Goal: Task Accomplishment & Management: Use online tool/utility

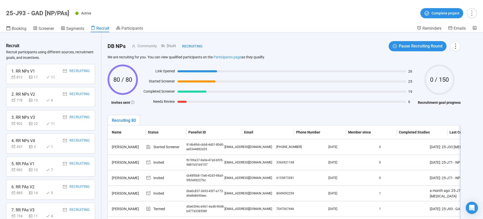
scroll to position [60, 0]
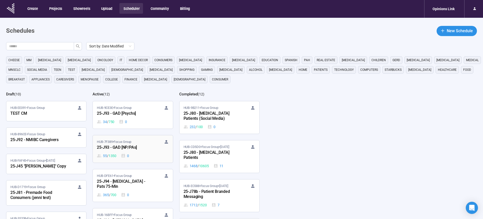
click at [119, 148] on div "25-J93 - GAD [NP/PAs]" at bounding box center [125, 147] width 56 height 7
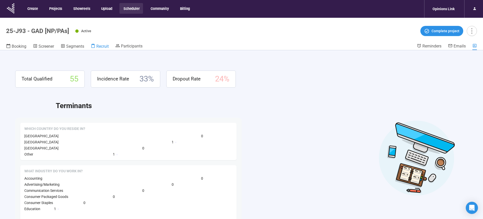
click at [102, 47] on span "Recruit" at bounding box center [102, 46] width 12 height 5
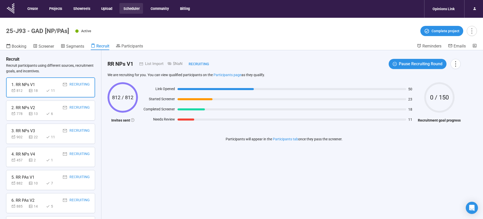
scroll to position [13, 0]
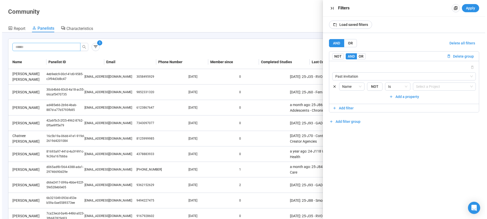
scroll to position [18, 0]
click at [370, 139] on div "AND OR Delete all filters NOT AND OR Delete group Past invitation {"type":"RESP…" at bounding box center [402, 126] width 162 height 186
click at [222, 39] on div "1 Export Name Panelist ID Email Phone Number Member since Completed Studies Las…" at bounding box center [241, 140] width 471 height 202
click at [46, 44] on span at bounding box center [44, 47] width 68 height 8
paste input "**********"
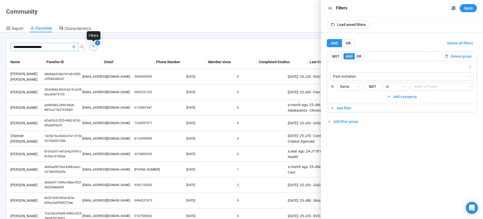
type input "**********"
click at [94, 47] on icon "button" at bounding box center [93, 46] width 5 height 5
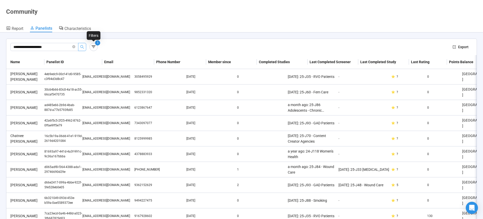
click at [82, 47] on icon "search" at bounding box center [82, 47] width 4 height 4
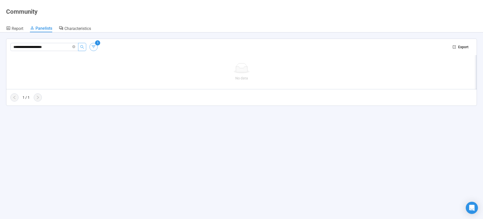
click at [94, 47] on icon "button" at bounding box center [93, 46] width 5 height 5
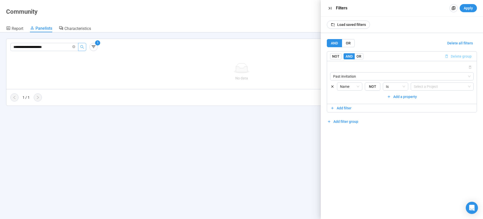
click at [461, 56] on span "Delete group" at bounding box center [461, 57] width 21 height 6
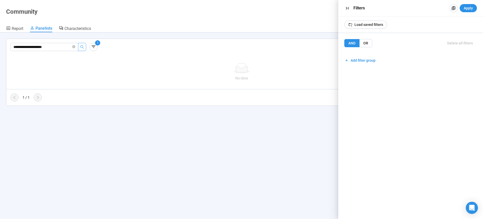
click at [82, 46] on icon "search" at bounding box center [82, 47] width 4 height 4
click at [345, 8] on icon "button" at bounding box center [347, 8] width 5 height 5
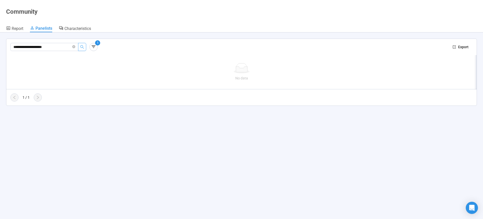
click at [82, 47] on icon "search" at bounding box center [82, 47] width 4 height 4
click at [94, 47] on icon "button" at bounding box center [94, 46] width 4 height 3
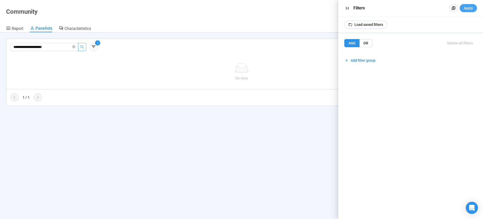
click at [467, 7] on span "Apply" at bounding box center [468, 8] width 9 height 6
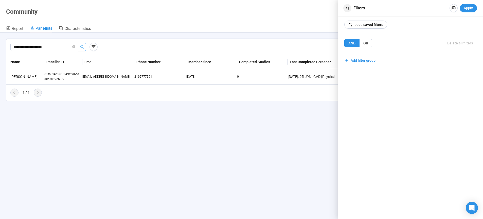
click at [347, 9] on icon "button" at bounding box center [347, 8] width 3 height 3
click at [30, 77] on div "[PERSON_NAME]" at bounding box center [26, 77] width 36 height 6
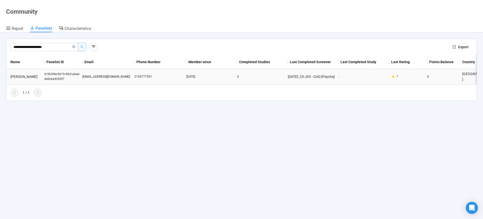
click at [58, 77] on div "61fb3f4e-9619-49cf-a6ed-de5cba9269f7" at bounding box center [63, 77] width 38 height 10
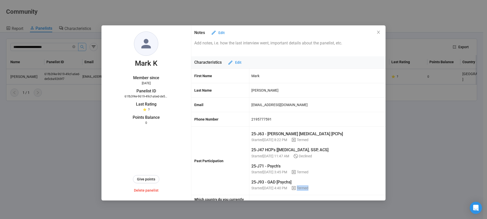
drag, startPoint x: 254, startPoint y: 183, endPoint x: 318, endPoint y: 186, distance: 64.3
click at [318, 186] on li "25-J93 - GAD [Psychs] Started [DATE] 4:40 PM Termed" at bounding box center [299, 185] width 94 height 12
click at [320, 186] on div "25-J63 - [PERSON_NAME] [MEDICAL_DATA] [PCPs] Started [DATE] 8:22 PM Termed 25-J…" at bounding box center [317, 161] width 136 height 68
drag, startPoint x: 298, startPoint y: 187, endPoint x: 247, endPoint y: 182, distance: 51.2
click at [247, 182] on div "Past Participation 25-J63 - [PERSON_NAME] [MEDICAL_DATA] [PCPs] Started [DATE] …" at bounding box center [288, 161] width 195 height 69
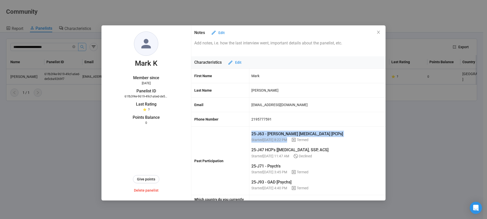
click at [259, 182] on span "25-J93 - GAD [Psychs]" at bounding box center [272, 182] width 40 height 6
drag, startPoint x: 262, startPoint y: 183, endPoint x: 317, endPoint y: 189, distance: 55.1
click at [317, 189] on li "25-J93 - GAD [Psychs] Started [DATE] 4:40 PM Termed" at bounding box center [299, 185] width 94 height 12
click at [323, 187] on div "25-J63 - [PERSON_NAME] [MEDICAL_DATA] [PCPs] Started [DATE] 8:22 PM Termed 25-J…" at bounding box center [317, 161] width 136 height 68
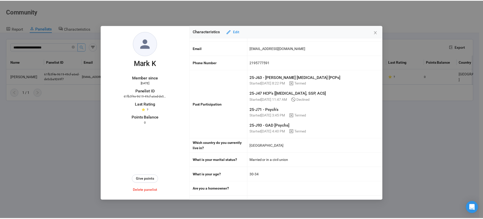
scroll to position [52, 0]
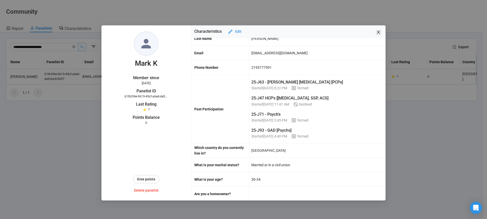
click at [378, 32] on icon "close" at bounding box center [379, 32] width 4 height 4
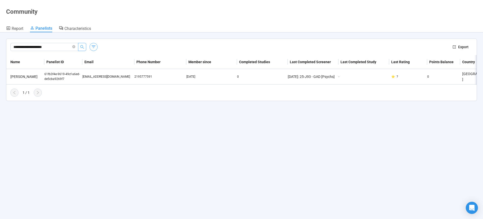
click at [92, 47] on icon "button" at bounding box center [94, 46] width 4 height 3
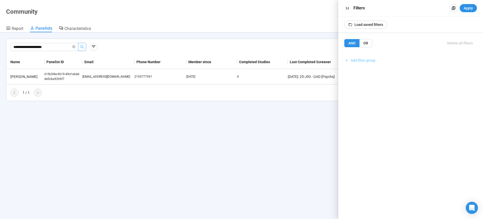
click at [368, 61] on span "Add filter group" at bounding box center [363, 61] width 25 height 6
click at [347, 8] on icon "button" at bounding box center [347, 8] width 5 height 5
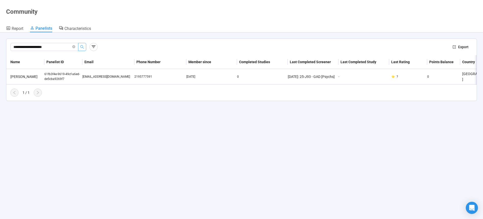
click at [151, 22] on header "Community Report Panelists Characteristics" at bounding box center [241, 16] width 483 height 32
click at [74, 46] on icon "close-circle" at bounding box center [73, 46] width 3 height 3
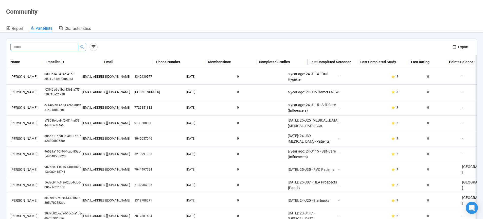
paste input "**********"
click at [80, 46] on button "button" at bounding box center [82, 47] width 8 height 8
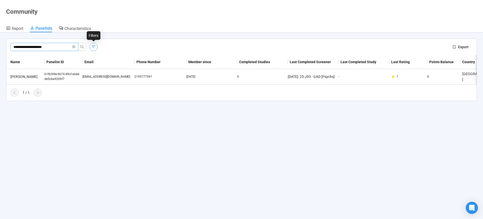
type input "**********"
click at [94, 48] on icon "button" at bounding box center [93, 46] width 5 height 5
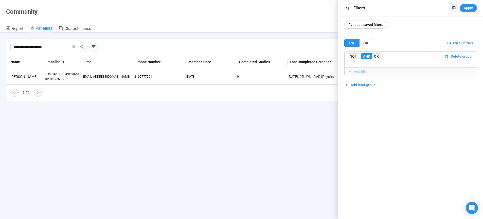
click at [368, 73] on span "Add filter" at bounding box center [361, 72] width 15 height 6
click at [372, 74] on input "search" at bounding box center [411, 77] width 120 height 8
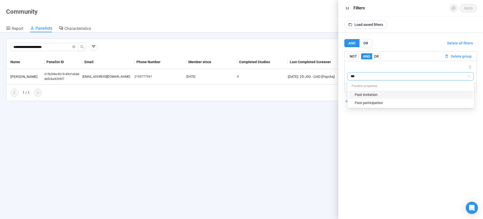
type input "****"
click at [378, 95] on div "Past invitation" at bounding box center [412, 95] width 115 height 6
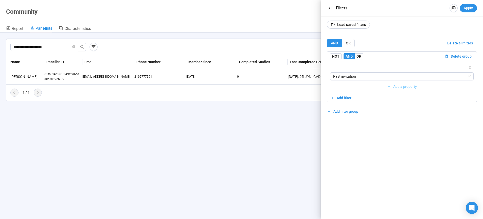
click at [401, 86] on span "Add a property" at bounding box center [406, 87] width 24 height 6
click at [352, 87] on input "search" at bounding box center [405, 87] width 131 height 8
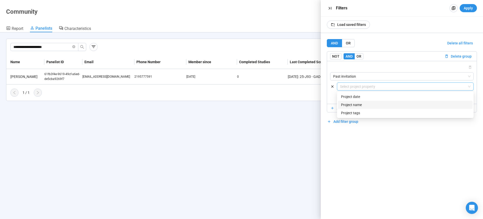
click at [370, 104] on div "Name" at bounding box center [405, 105] width 129 height 6
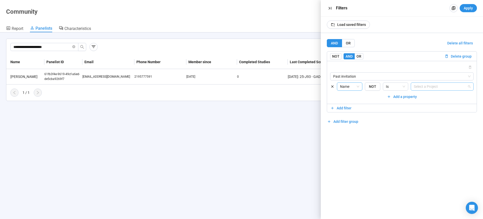
click at [431, 86] on div at bounding box center [439, 86] width 55 height 6
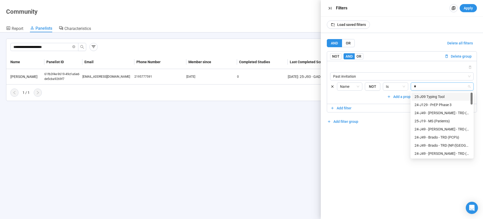
type input "**"
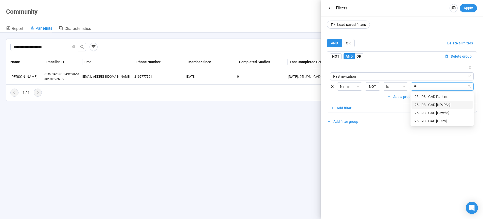
click at [446, 106] on div "25-J93 - GAD [NP/PAs]" at bounding box center [442, 105] width 55 height 6
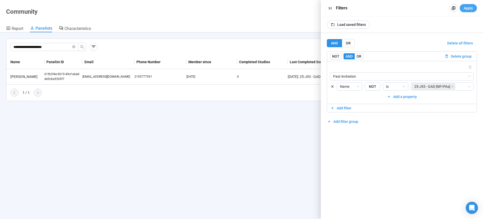
click at [468, 8] on span "Apply" at bounding box center [468, 8] width 9 height 6
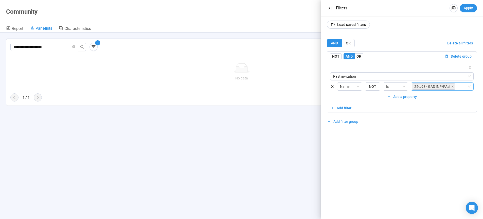
click at [460, 87] on div "25-J93 - GAD [NP/PAs]" at bounding box center [439, 86] width 55 height 7
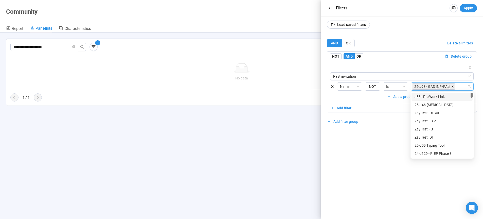
click at [454, 86] on icon "close" at bounding box center [453, 86] width 3 height 3
click at [454, 86] on div at bounding box center [439, 86] width 55 height 6
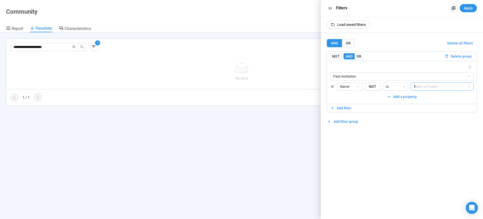
type input "**"
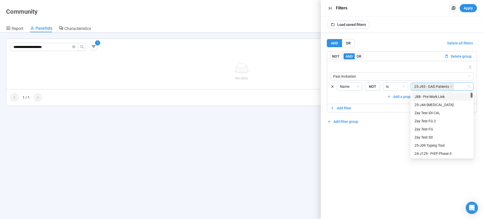
click at [453, 88] on span "25-J93 - GAD Patients" at bounding box center [433, 86] width 42 height 6
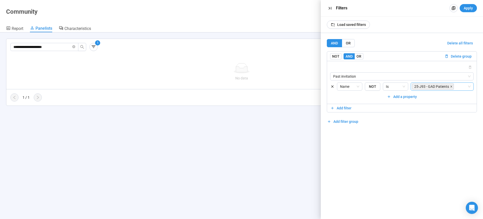
click at [452, 88] on icon "close" at bounding box center [451, 86] width 3 height 3
click at [452, 88] on div at bounding box center [439, 86] width 55 height 6
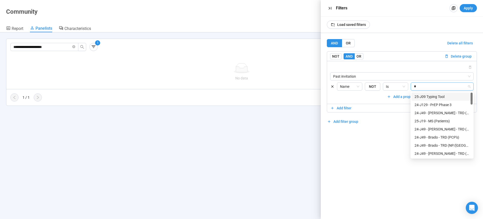
type input "**"
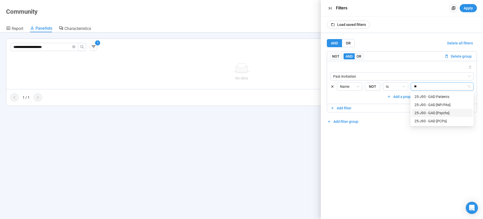
click at [443, 115] on div "25-J93 - GAD [Psychs]" at bounding box center [442, 113] width 55 height 6
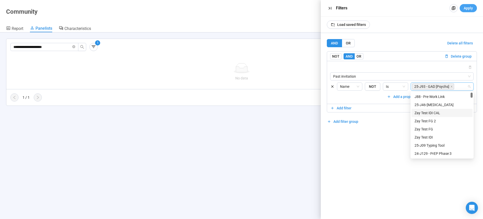
click at [472, 9] on span "Apply" at bounding box center [468, 8] width 9 height 6
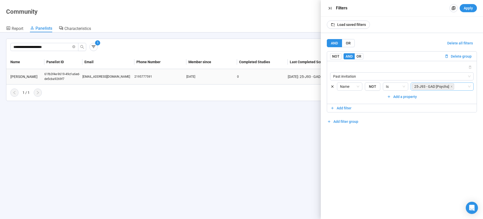
click at [53, 75] on div "61fb3f4e-9619-49cf-a6ed-de5cba9269f7" at bounding box center [63, 77] width 38 height 10
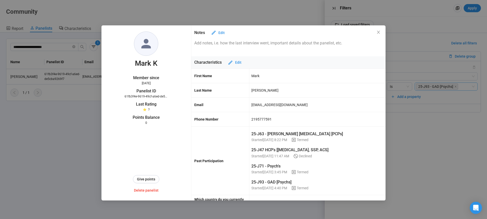
drag, startPoint x: 379, startPoint y: 32, endPoint x: 385, endPoint y: 46, distance: 15.0
click at [379, 32] on icon "close" at bounding box center [378, 32] width 3 height 3
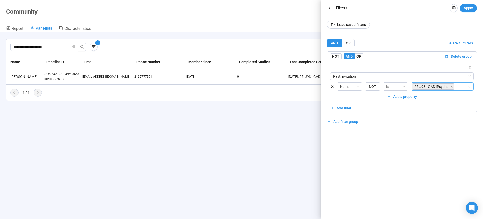
click at [463, 43] on span "Delete all filters" at bounding box center [461, 43] width 26 height 6
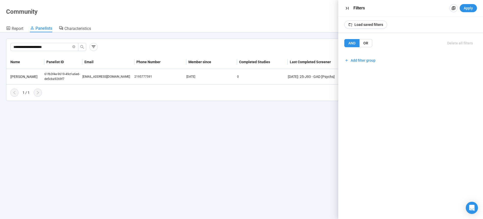
click at [415, 26] on div "Load saved filters" at bounding box center [411, 24] width 145 height 16
